Goal: Transaction & Acquisition: Purchase product/service

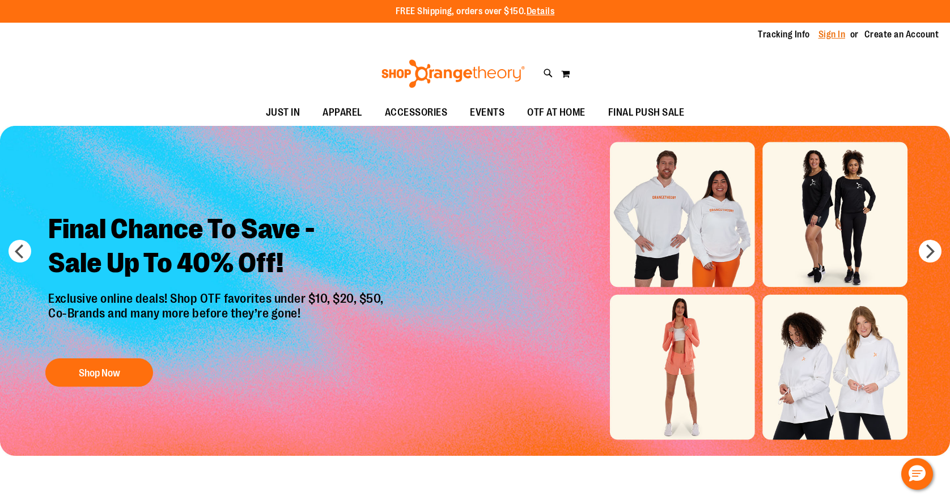
click at [833, 33] on link "Sign In" at bounding box center [831, 34] width 27 height 12
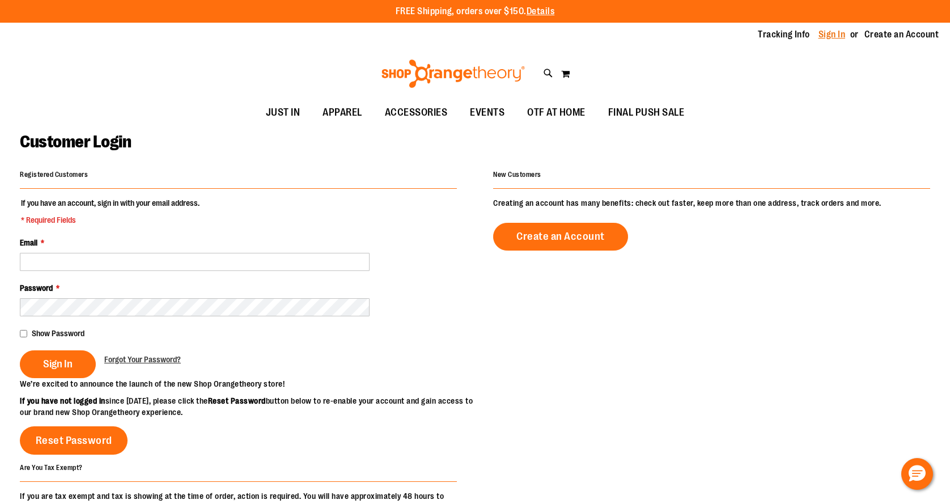
click at [835, 34] on link "Sign In" at bounding box center [831, 34] width 27 height 12
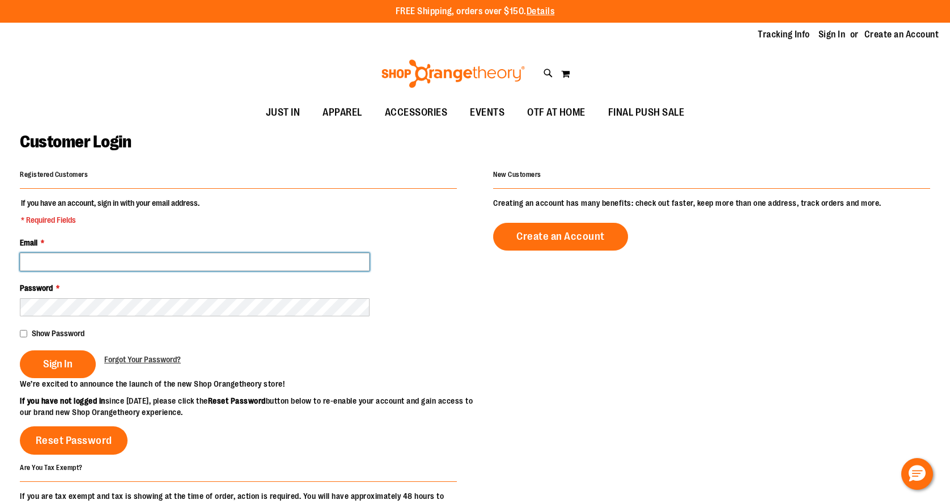
click at [318, 262] on input "Email *" at bounding box center [195, 262] width 350 height 18
click at [339, 258] on input "Email *" at bounding box center [195, 262] width 350 height 18
paste input "**********"
type input "**********"
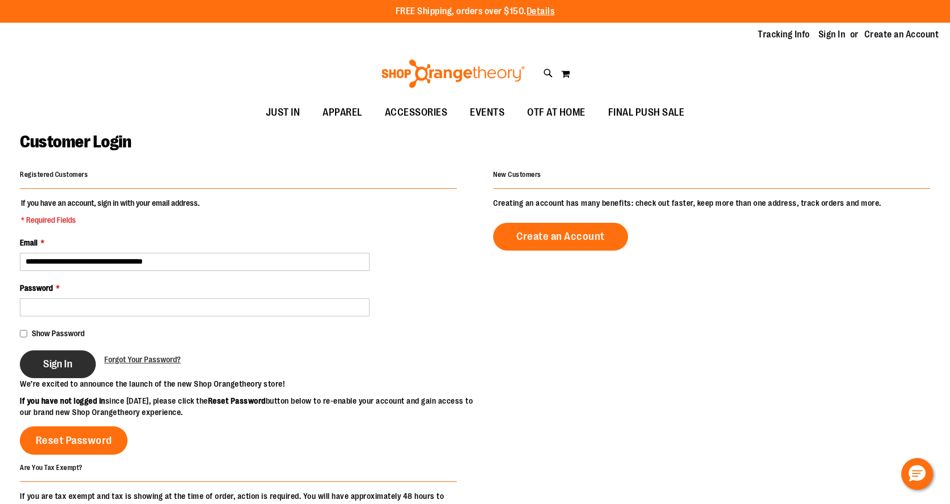
click at [58, 369] on span "Sign In" at bounding box center [57, 364] width 29 height 12
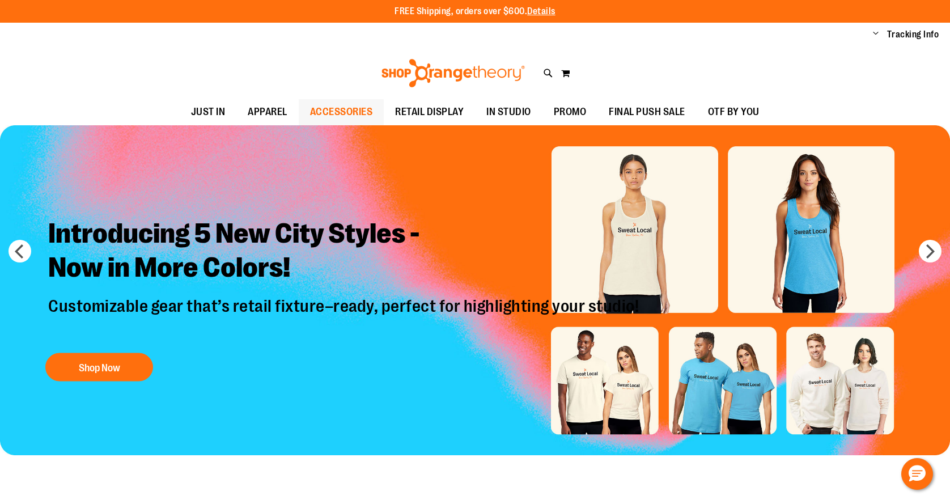
click at [341, 113] on span "ACCESSORIES" at bounding box center [341, 111] width 63 height 25
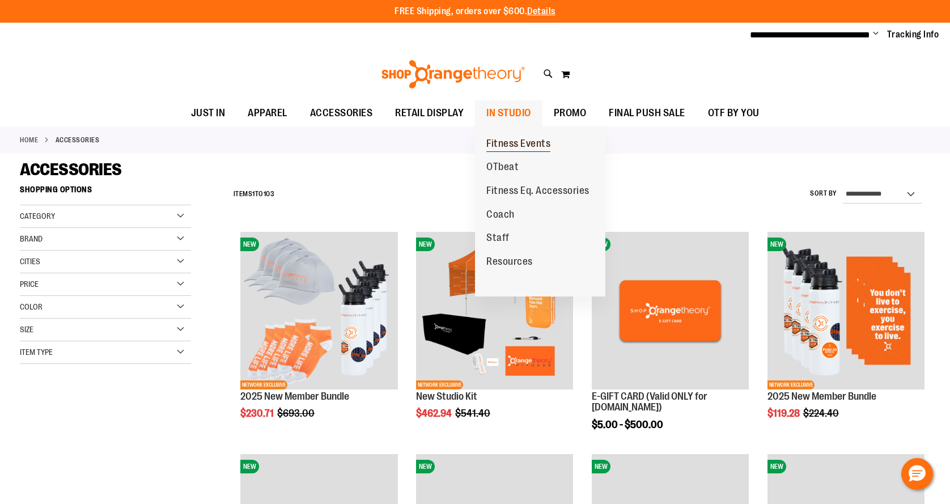
click at [521, 147] on span "Fitness Events" at bounding box center [518, 145] width 64 height 14
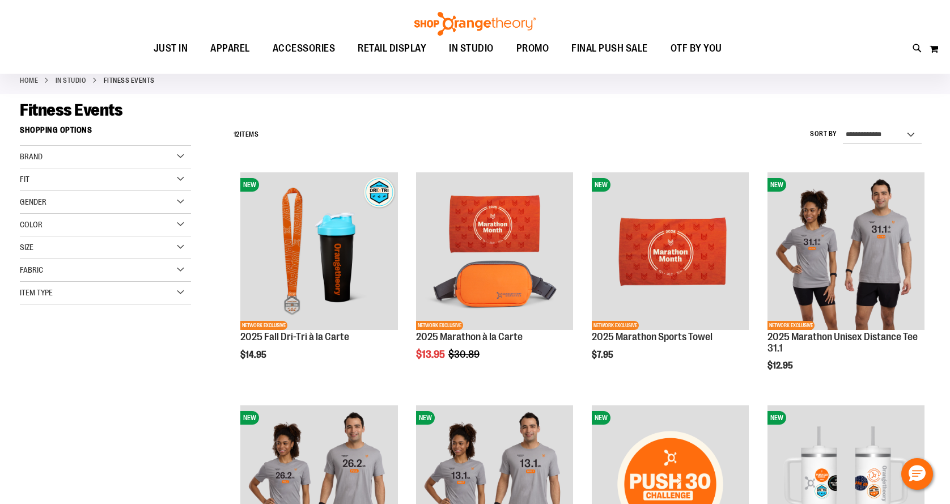
scroll to position [61, 0]
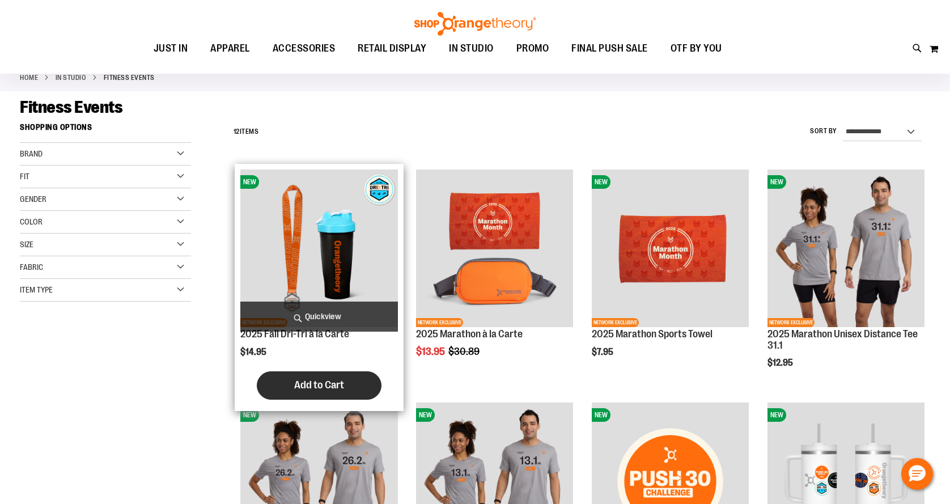
click at [331, 389] on span "Add to Cart" at bounding box center [319, 385] width 50 height 12
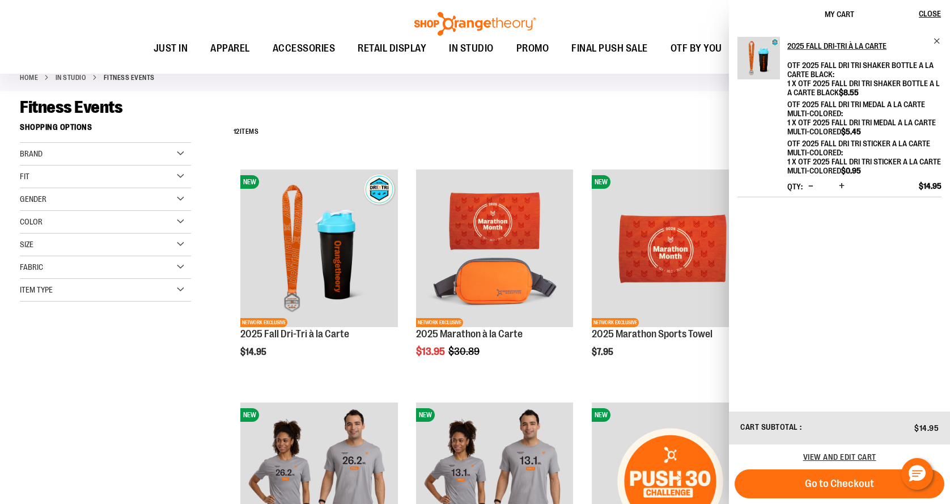
click at [839, 188] on span "Increase product quantity" at bounding box center [842, 185] width 6 height 11
click at [842, 186] on span "Increase product quantity" at bounding box center [842, 185] width 6 height 11
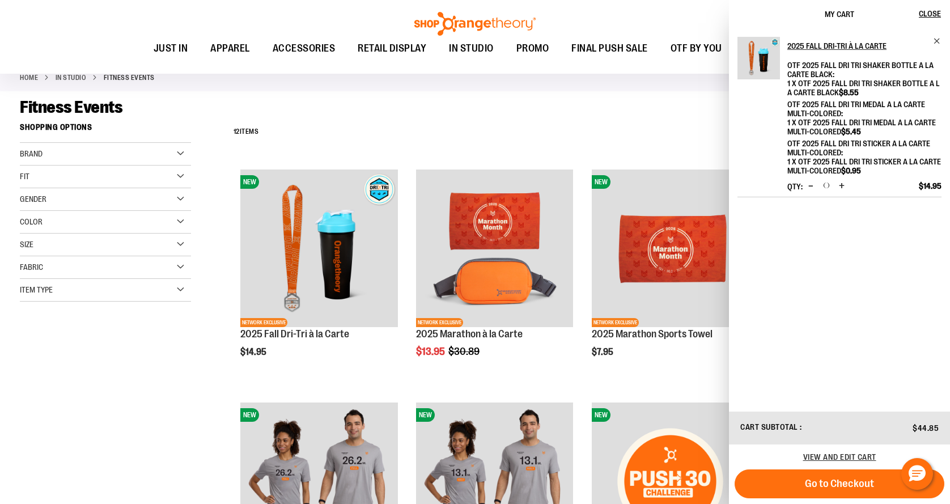
click at [842, 186] on span "Increase product quantity" at bounding box center [842, 185] width 6 height 11
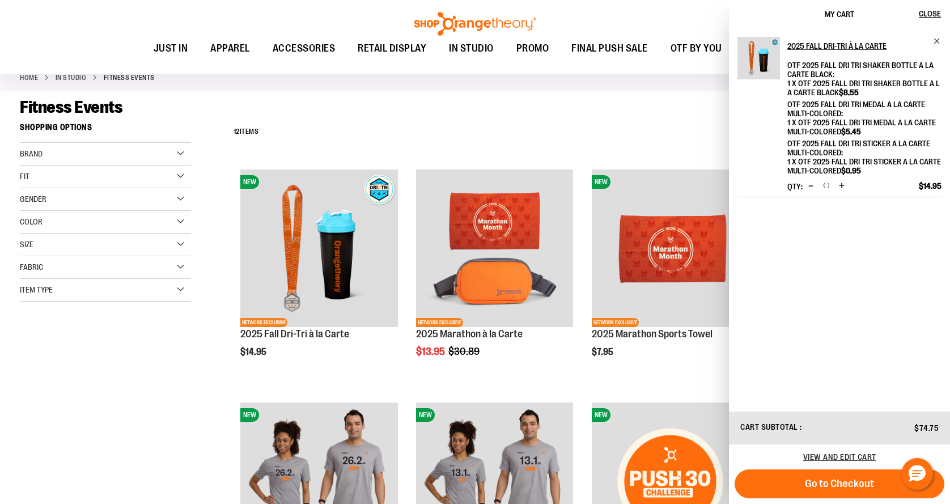
click at [842, 186] on span "Increase product quantity" at bounding box center [842, 185] width 6 height 11
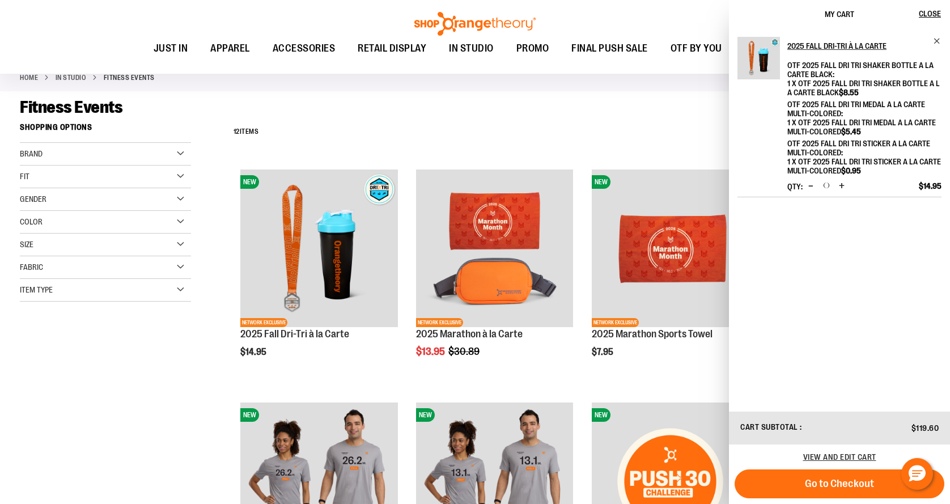
click at [842, 186] on span "Increase product quantity" at bounding box center [842, 185] width 6 height 11
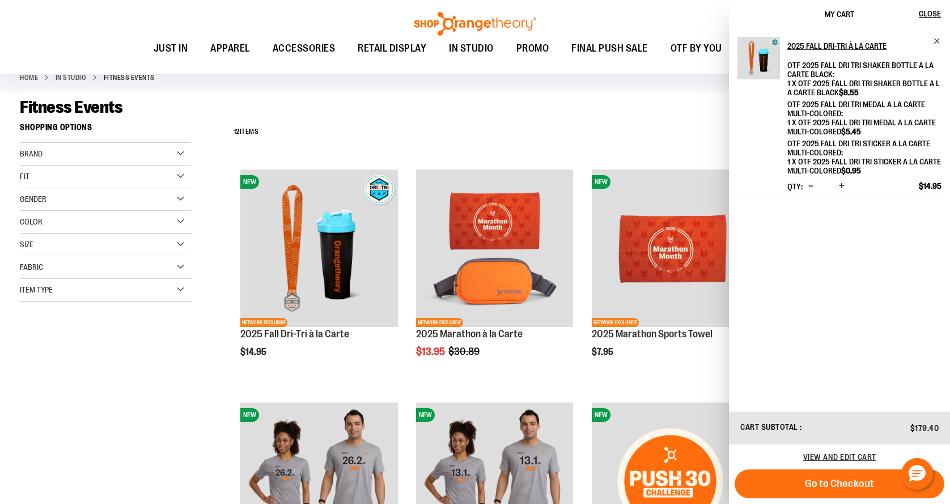
click at [842, 186] on span "Increase product quantity" at bounding box center [842, 185] width 6 height 11
click at [839, 184] on span "Increase product quantity" at bounding box center [842, 185] width 6 height 11
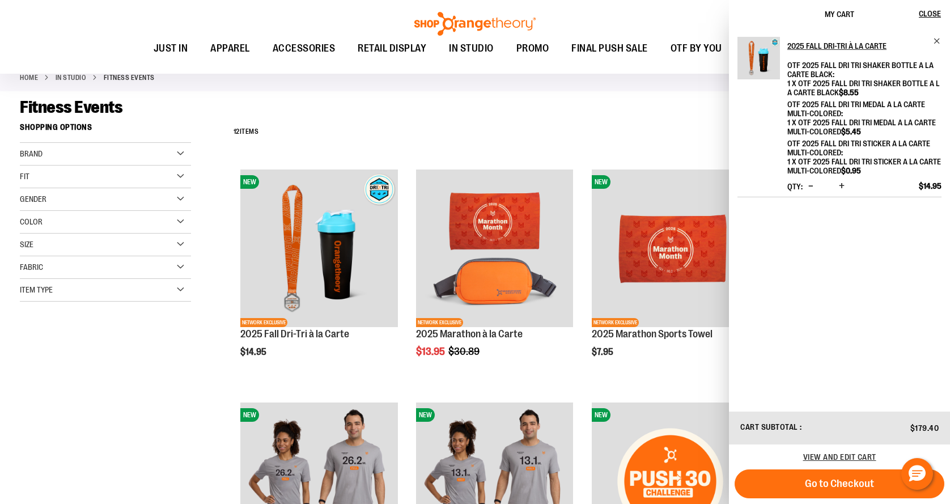
drag, startPoint x: 839, startPoint y: 184, endPoint x: 848, endPoint y: 186, distance: 8.8
click at [848, 186] on div "2025 Fall Dri-Tri à la Carte OTF 2025 Fall Dri Tri Shaker Bottle A La Carte Bla…" at bounding box center [839, 117] width 204 height 160
click at [839, 189] on span "Increase product quantity" at bounding box center [842, 185] width 6 height 11
click at [840, 184] on span "Increase product quantity" at bounding box center [842, 185] width 6 height 11
click at [840, 185] on span "Increase product quantity" at bounding box center [842, 185] width 6 height 11
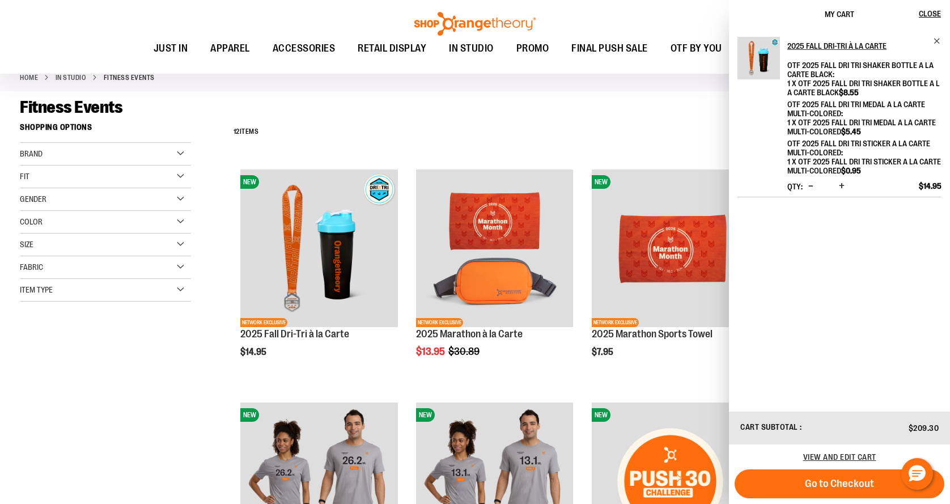
click at [840, 185] on span "Increase product quantity" at bounding box center [842, 185] width 6 height 11
click at [840, 184] on span "Increase product quantity" at bounding box center [842, 185] width 6 height 11
drag, startPoint x: 840, startPoint y: 184, endPoint x: 849, endPoint y: 189, distance: 10.7
click at [849, 189] on div "2025 Fall Dri-Tri à la Carte OTF 2025 Fall Dri Tri Shaker Bottle A La Carte Bla…" at bounding box center [839, 117] width 204 height 160
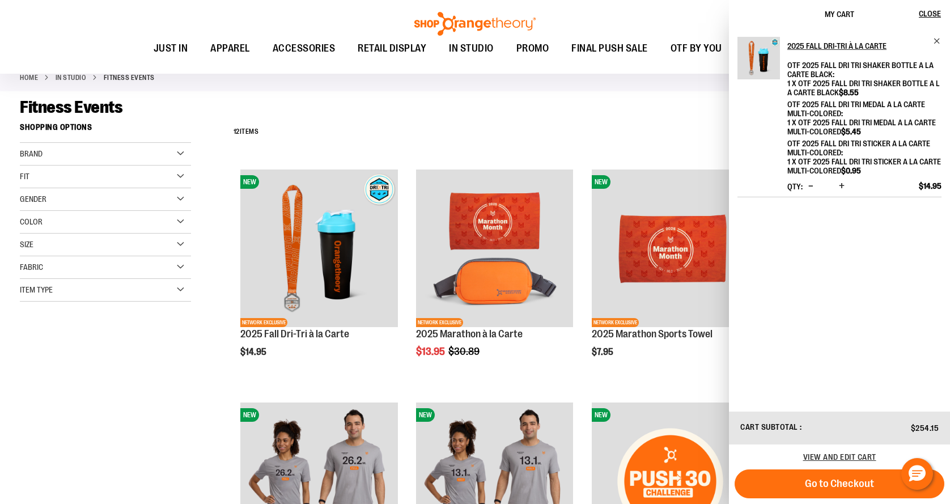
click at [842, 184] on span "Increase product quantity" at bounding box center [842, 185] width 6 height 11
drag, startPoint x: 842, startPoint y: 184, endPoint x: 860, endPoint y: 185, distance: 18.2
click at [860, 185] on div "2025 Fall Dri-Tri à la Carte OTF 2025 Fall Dri Tri Shaker Bottle A La Carte Bla…" at bounding box center [839, 117] width 204 height 160
click at [841, 185] on span "Increase product quantity" at bounding box center [842, 185] width 6 height 11
drag, startPoint x: 841, startPoint y: 185, endPoint x: 849, endPoint y: 183, distance: 8.8
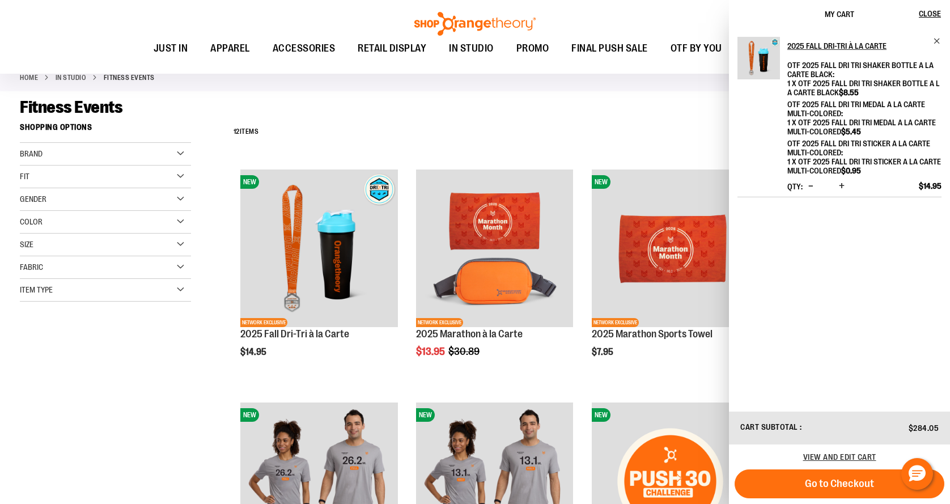
click at [849, 183] on div "2025 Fall Dri-Tri à la Carte OTF 2025 Fall Dri Tri Shaker Bottle A La Carte Bla…" at bounding box center [839, 117] width 204 height 160
click at [842, 185] on span "Increase product quantity" at bounding box center [842, 185] width 6 height 11
click at [835, 455] on span "View and edit cart" at bounding box center [839, 456] width 73 height 9
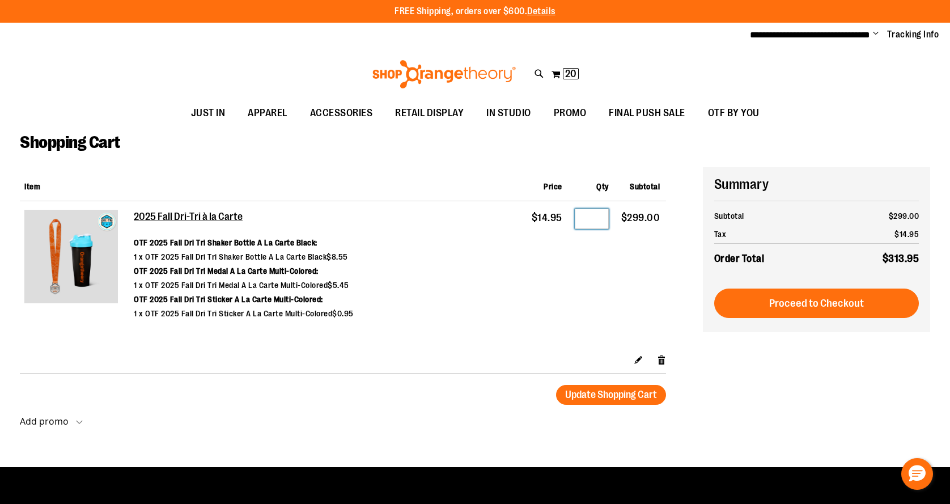
click at [598, 218] on input "**" at bounding box center [592, 219] width 34 height 20
type input "*"
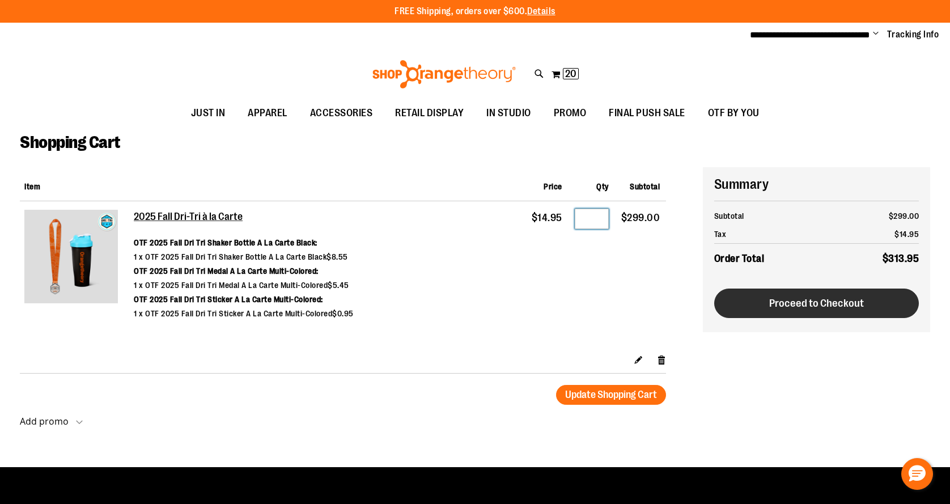
type input "**"
click at [810, 304] on span "Proceed to Checkout" at bounding box center [816, 303] width 95 height 12
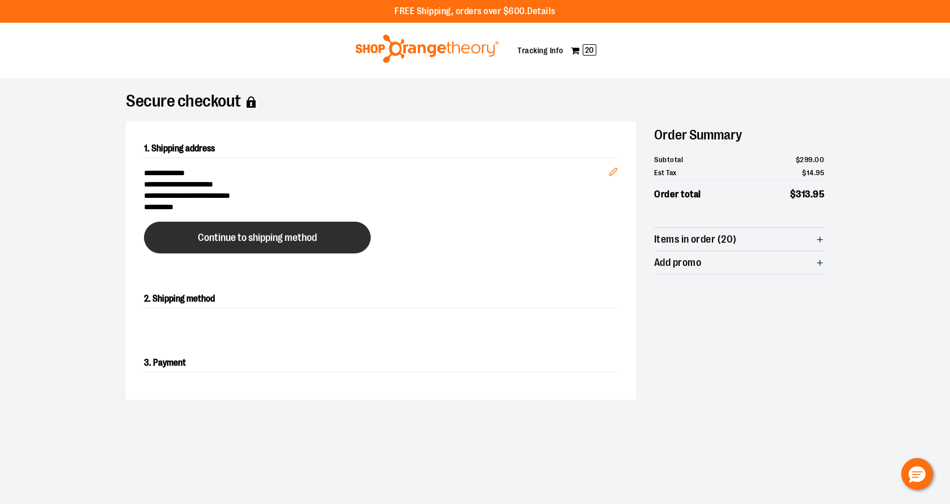
click at [284, 235] on span "Continue to shipping method" at bounding box center [257, 237] width 119 height 11
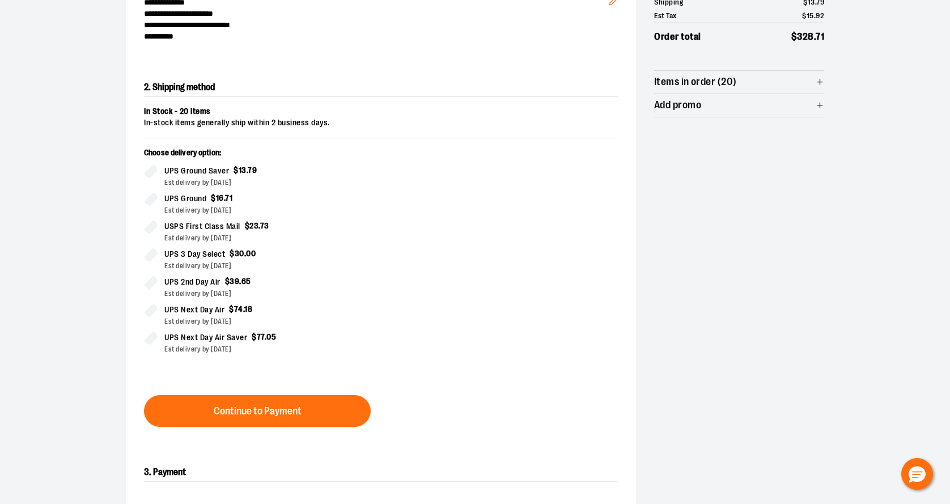
scroll to position [182, 0]
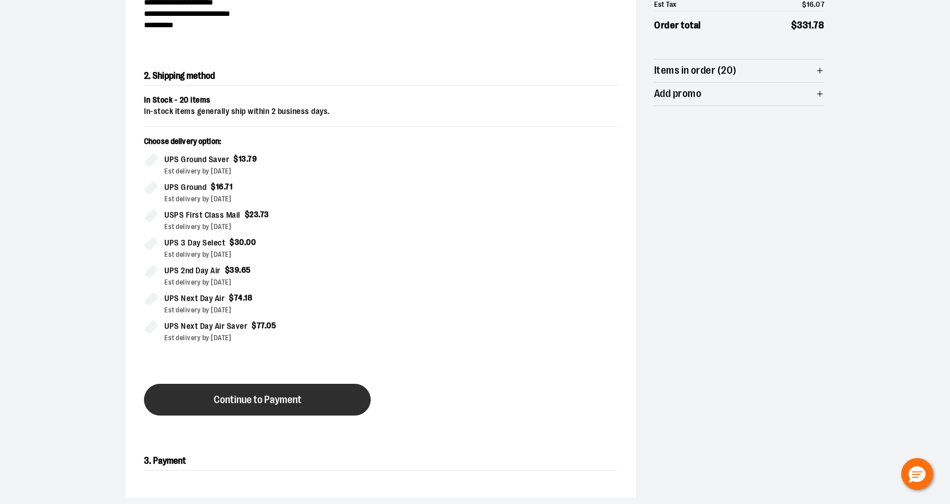
click at [280, 403] on span "Continue to Payment" at bounding box center [258, 399] width 88 height 11
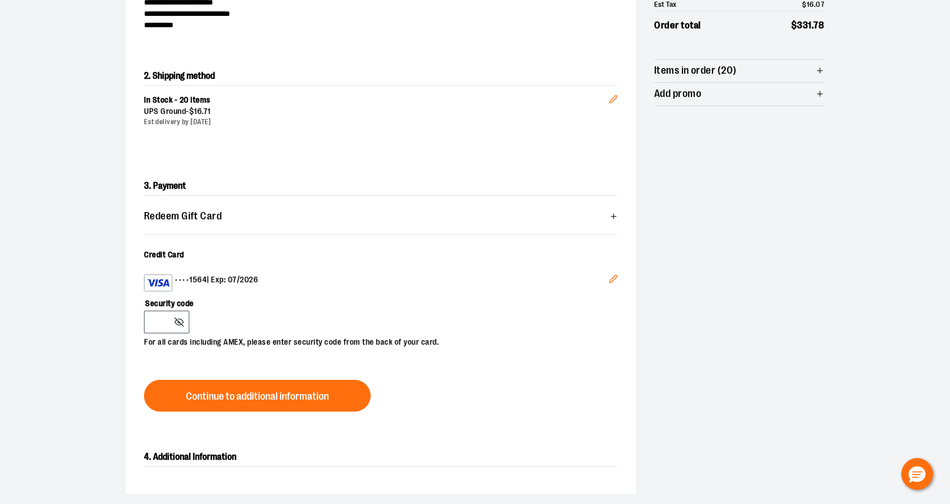
click at [618, 276] on button "Edit" at bounding box center [613, 280] width 27 height 31
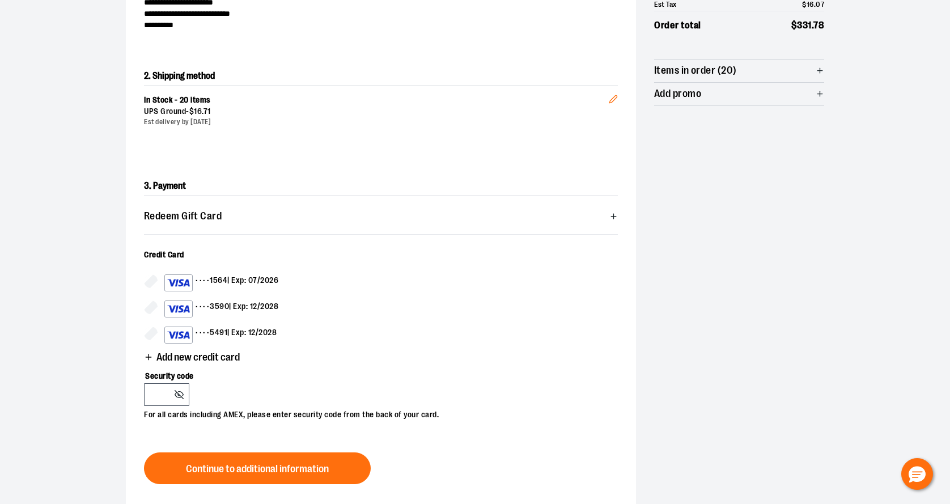
click at [685, 124] on div "**********" at bounding box center [475, 252] width 698 height 627
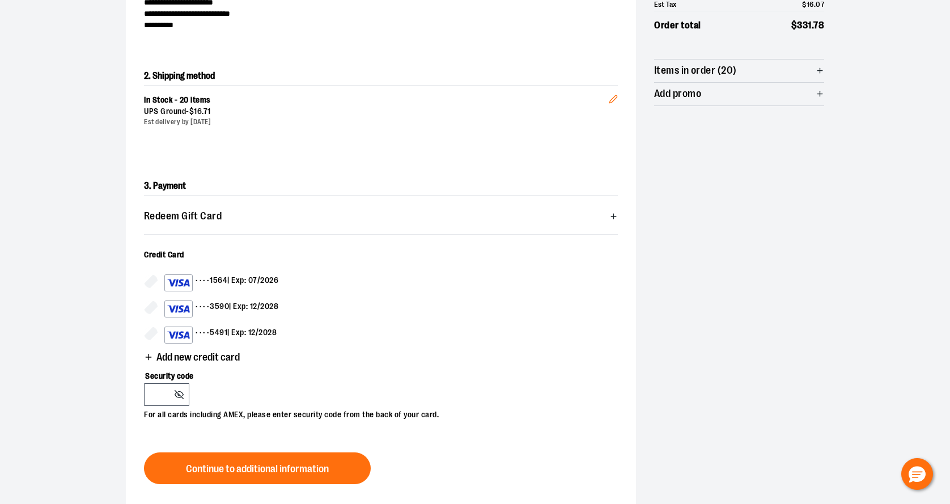
click at [685, 124] on div "**********" at bounding box center [475, 252] width 698 height 627
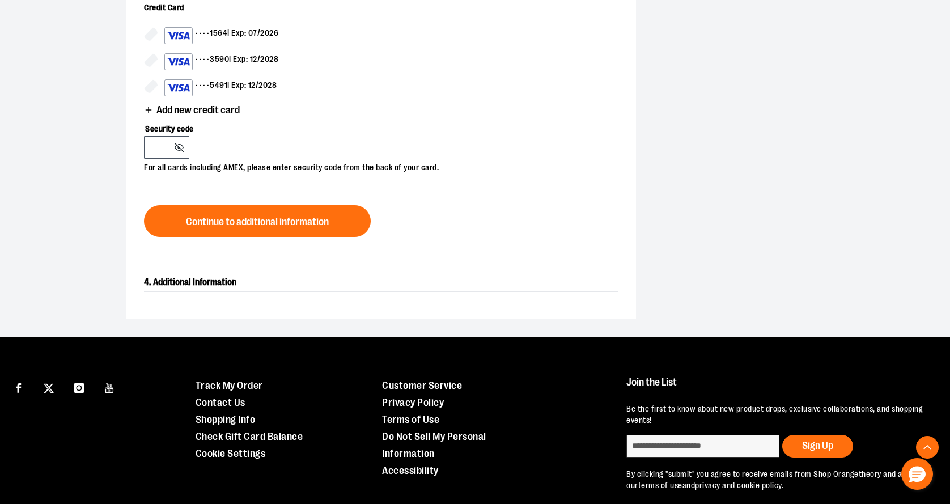
scroll to position [483, 0]
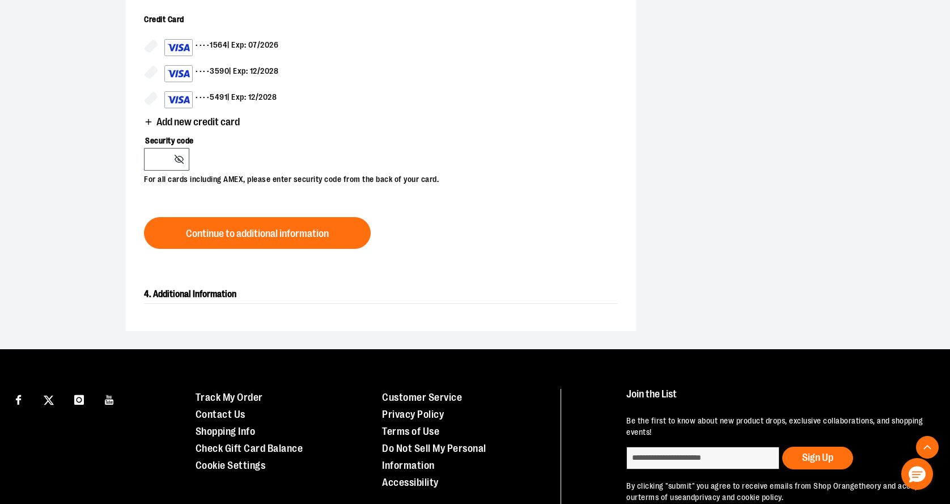
scroll to position [411, 0]
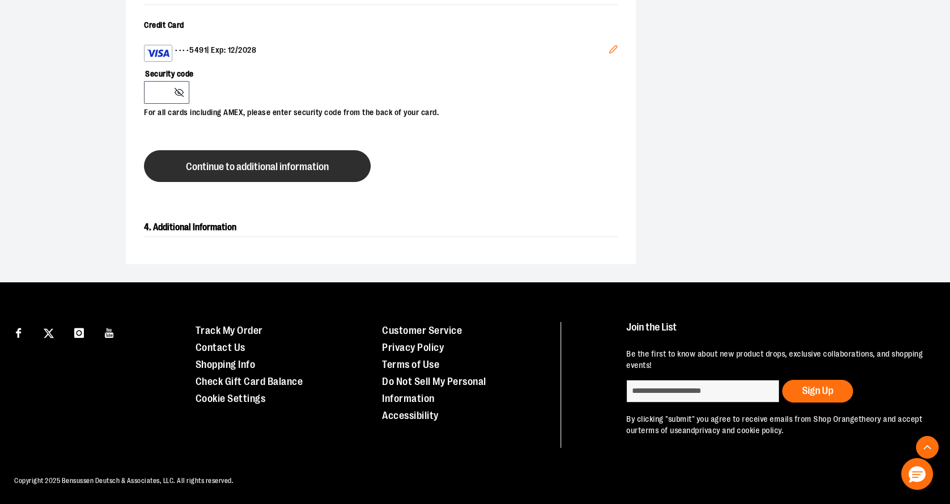
click at [256, 161] on span "Continue to additional information" at bounding box center [257, 166] width 143 height 11
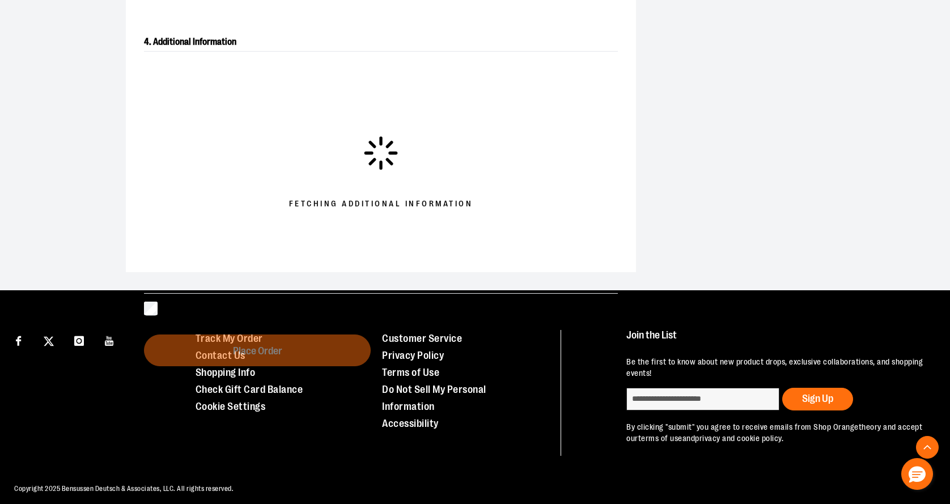
scroll to position [407, 0]
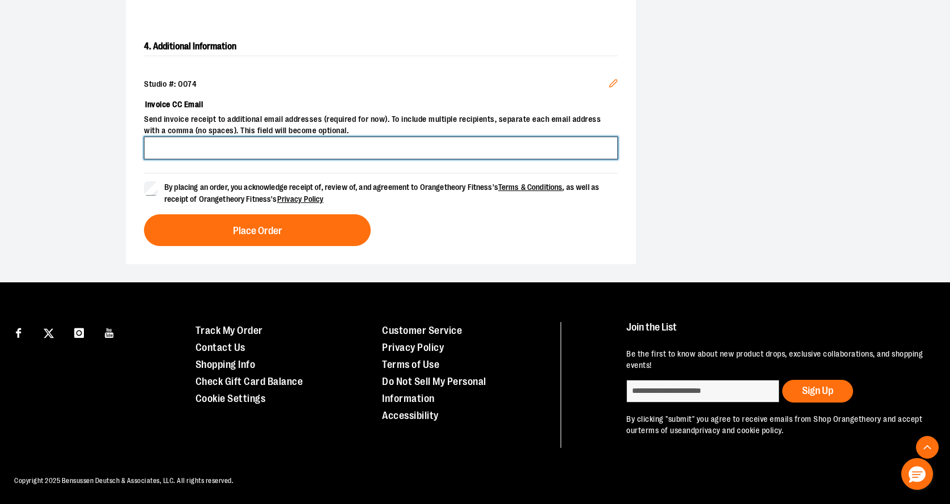
click at [212, 151] on input "Invoice CC Email" at bounding box center [381, 148] width 474 height 23
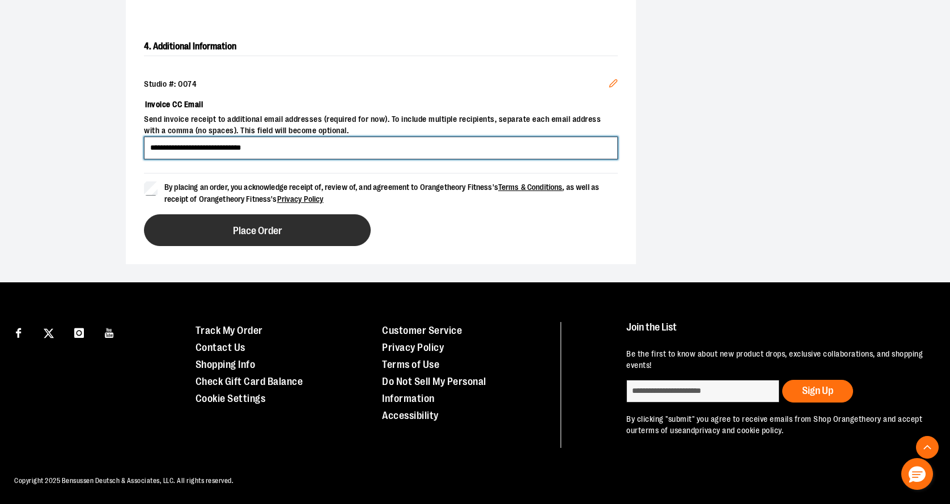
type input "**********"
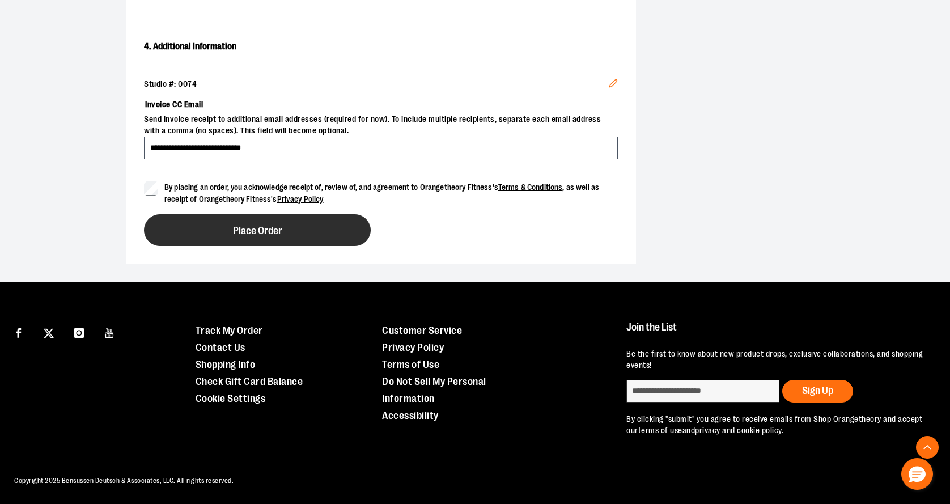
click at [256, 228] on span "Place Order" at bounding box center [257, 231] width 49 height 11
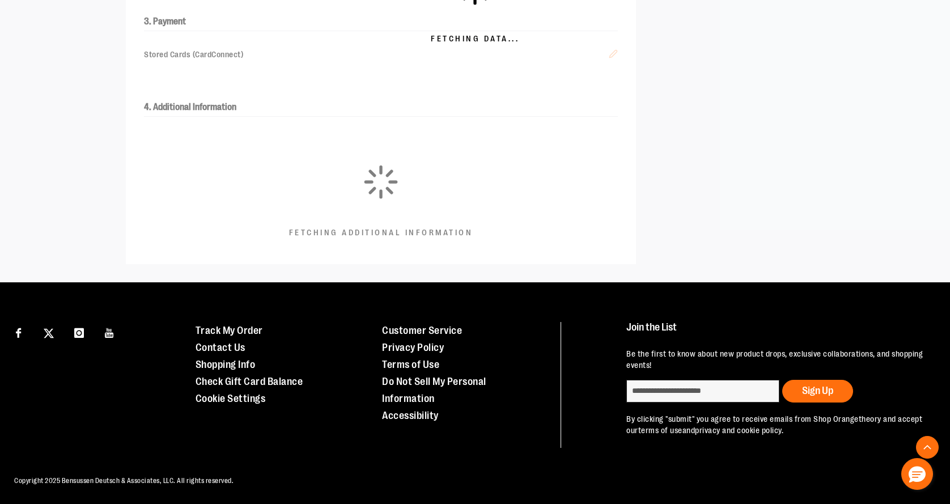
scroll to position [341, 0]
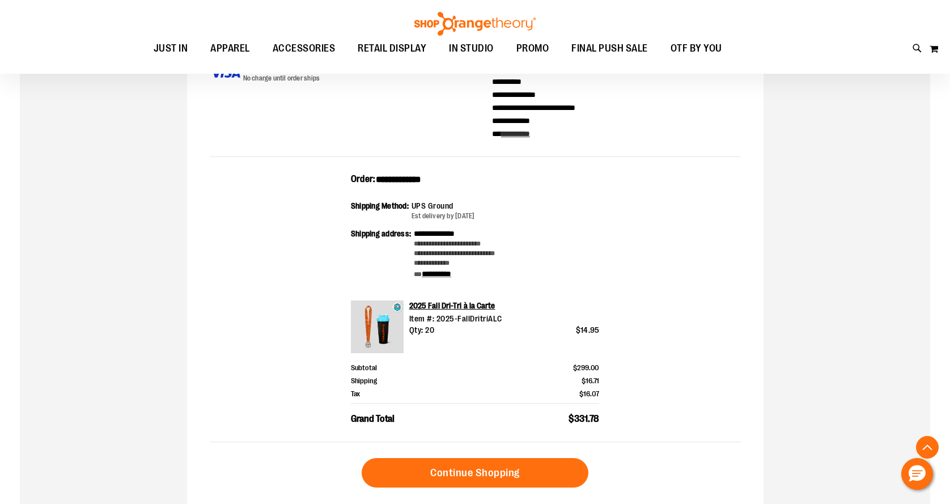
scroll to position [199, 0]
